Goal: Find contact information: Find contact information

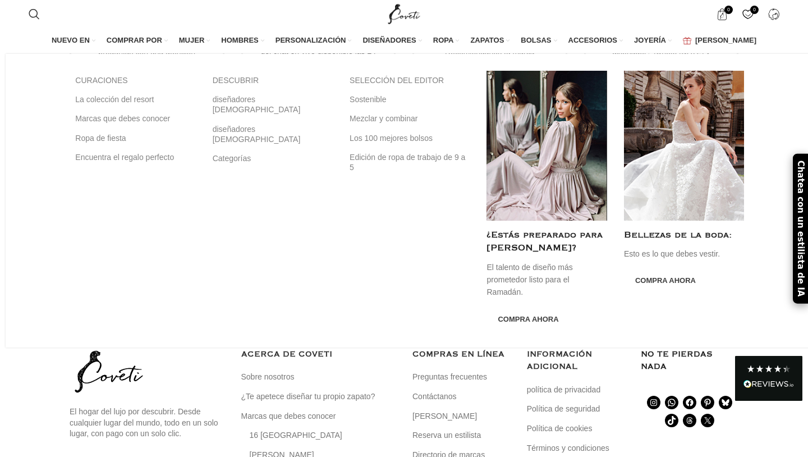
scroll to position [3650, 0]
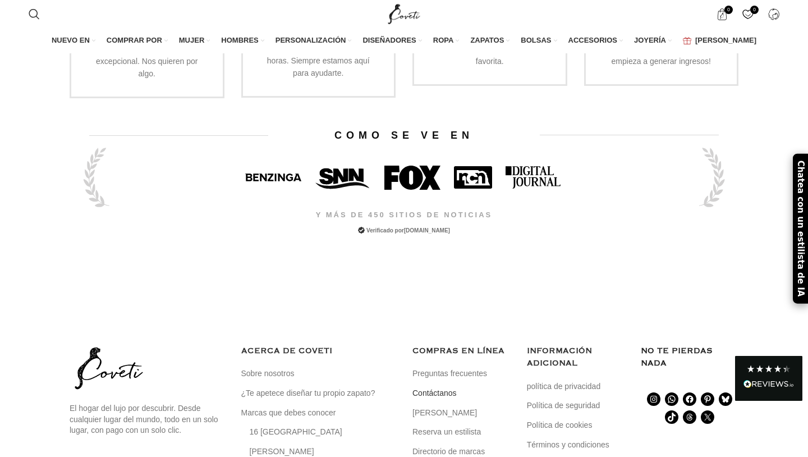
click at [421, 388] on font "Contáctanos" at bounding box center [434, 392] width 44 height 9
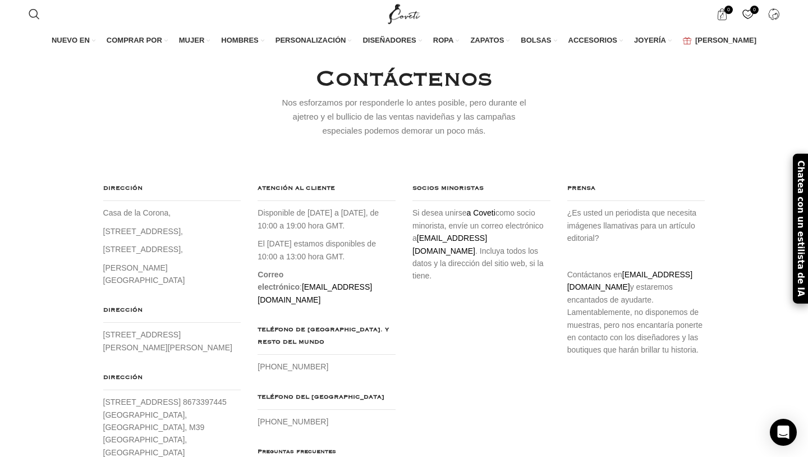
scroll to position [69, 0]
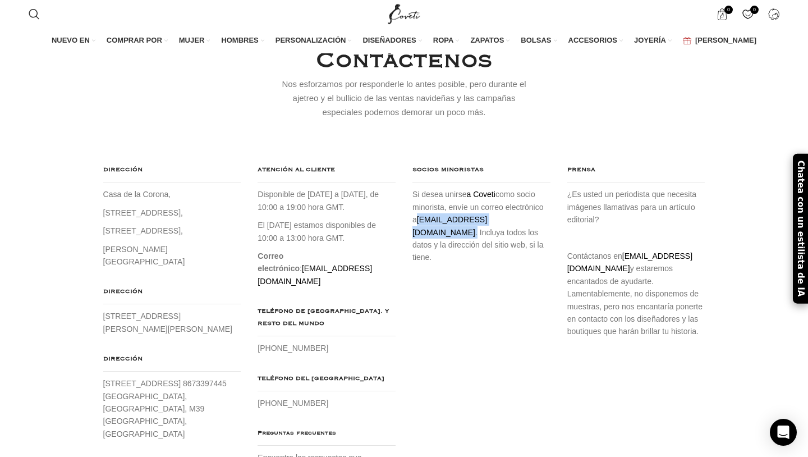
drag, startPoint x: 410, startPoint y: 237, endPoint x: 505, endPoint y: 244, distance: 94.5
click at [505, 244] on div "SOCIOS MINORISTAS Si desea unirse a Coveti como socio minorista, envíe un corre…" at bounding box center [481, 213] width 155 height 99
copy p "[EMAIL_ADDRESS][DOMAIN_NAME]"
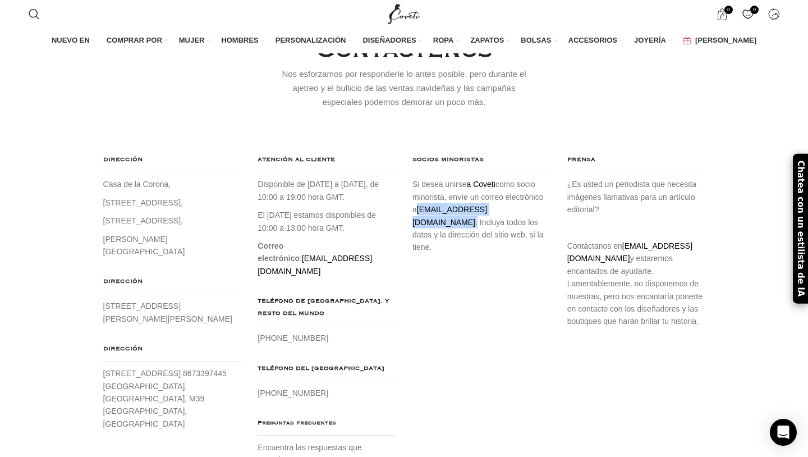
scroll to position [0, 0]
